Goal: Information Seeking & Learning: Understand process/instructions

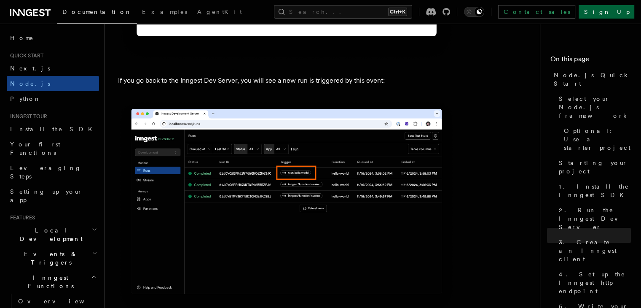
click at [614, 12] on link "Sign Up" at bounding box center [607, 11] width 56 height 13
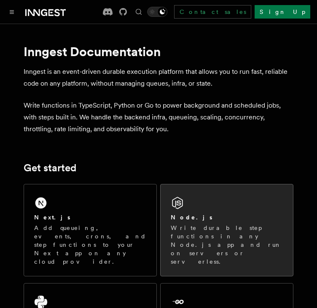
click at [184, 223] on p "Write durable step functions in any Node.js app and run on servers or serverles…" at bounding box center [227, 244] width 112 height 42
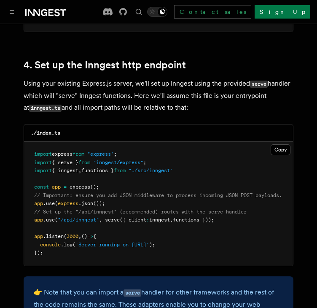
scroll to position [1275, 0]
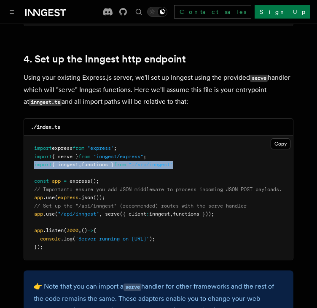
drag, startPoint x: 33, startPoint y: 153, endPoint x: 196, endPoint y: 156, distance: 162.7
click at [196, 156] on pre "import express from "express" ; import { serve } from "inngest/express" ; impor…" at bounding box center [158, 198] width 269 height 124
copy span "import { inngest , functions } from "./src/inngest""
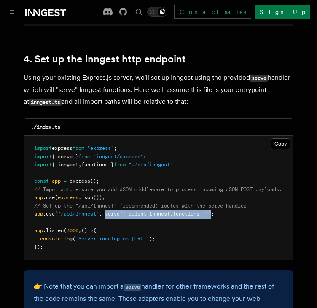
drag, startPoint x: 105, startPoint y: 203, endPoint x: 218, endPoint y: 206, distance: 112.6
click at [214, 211] on span "app .use ( "/api/inngest" , serve ({ client : inngest , functions }));" at bounding box center [124, 214] width 180 height 6
copy span "serve ({ client : inngest , functions })"
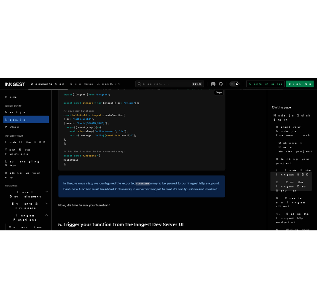
scroll to position [372, 0]
